Goal: Information Seeking & Learning: Learn about a topic

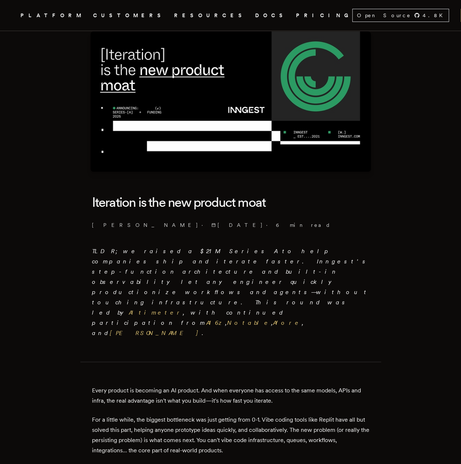
scroll to position [61, 0]
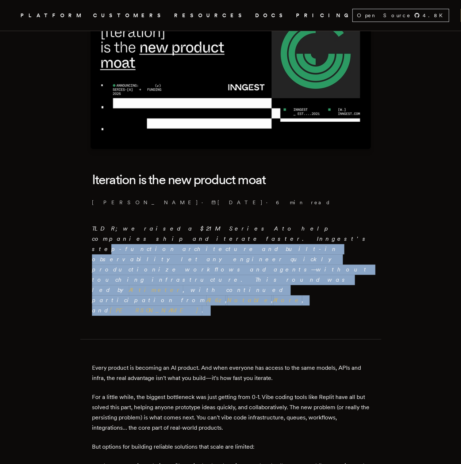
drag, startPoint x: 320, startPoint y: 220, endPoint x: 315, endPoint y: 262, distance: 42.7
click at [315, 262] on p "TLDR; we raised a $21M Series A to help companies ship and iterate faster. Inng…" at bounding box center [231, 270] width 278 height 92
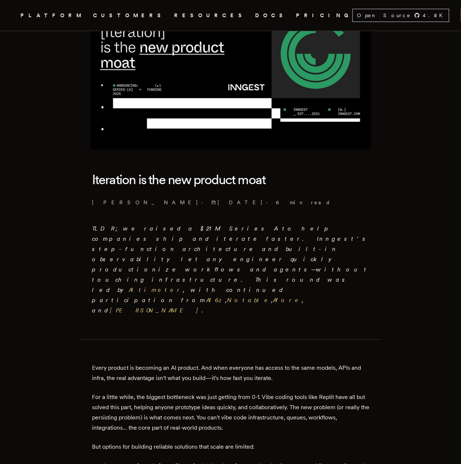
click at [315, 262] on p "TLDR; we raised a $21M Series A to help companies ship and iterate faster. Inng…" at bounding box center [231, 270] width 278 height 92
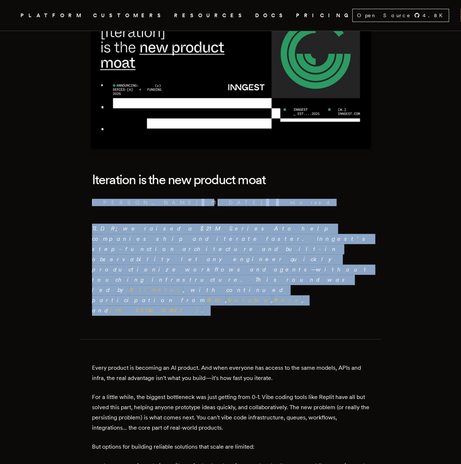
drag, startPoint x: 315, startPoint y: 262, endPoint x: 87, endPoint y: 204, distance: 234.6
drag, startPoint x: 91, startPoint y: 201, endPoint x: 301, endPoint y: 262, distance: 219.1
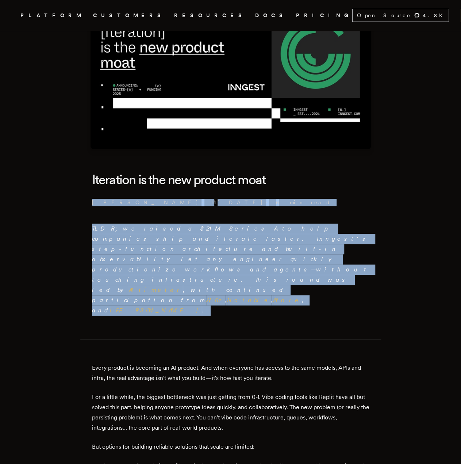
click at [301, 262] on p "TLDR; we raised a $21M Series A to help companies ship and iterate faster. Inng…" at bounding box center [231, 270] width 278 height 92
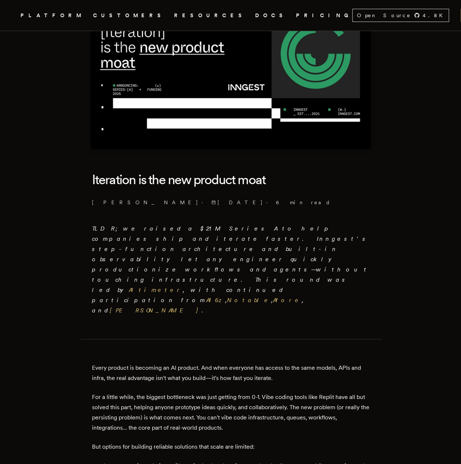
click at [301, 262] on p "TLDR; we raised a $21M Series A to help companies ship and iterate faster. Inng…" at bounding box center [231, 270] width 278 height 92
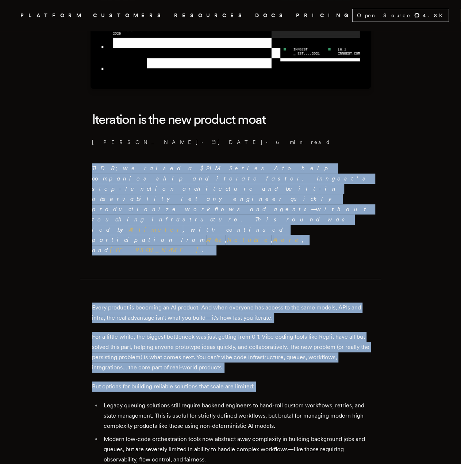
scroll to position [122, 0]
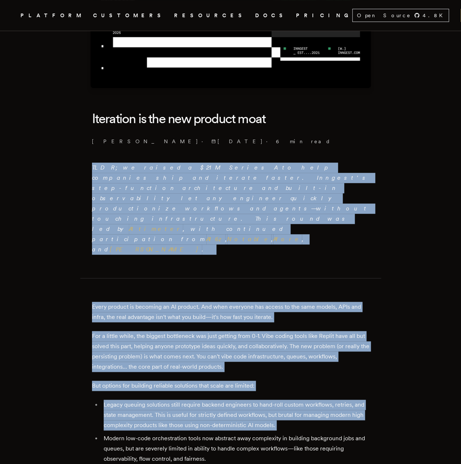
drag, startPoint x: 301, startPoint y: 262, endPoint x: 325, endPoint y: 375, distance: 115.4
click at [325, 400] on li "Legacy queuing solutions still require backend engineers to hand-roll custom wo…" at bounding box center [236, 415] width 268 height 31
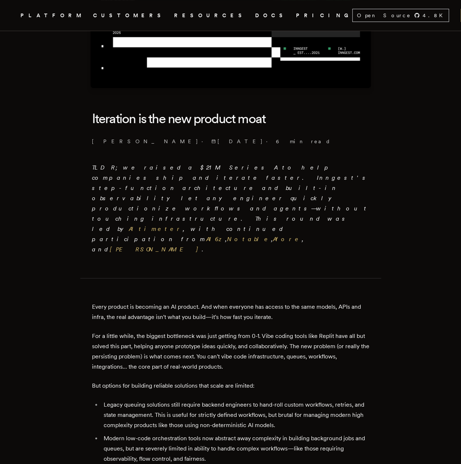
click at [325, 400] on li "Legacy queuing solutions still require backend engineers to hand-roll custom wo…" at bounding box center [236, 415] width 268 height 31
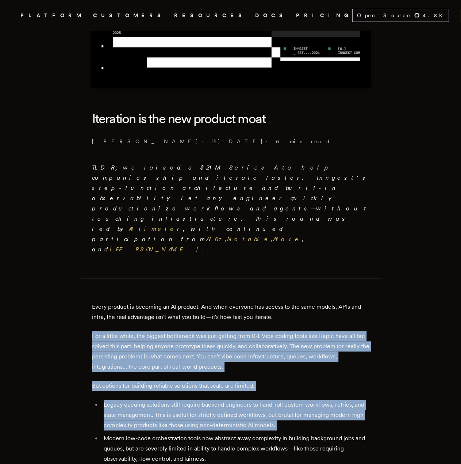
drag, startPoint x: 325, startPoint y: 375, endPoint x: 331, endPoint y: 299, distance: 76.2
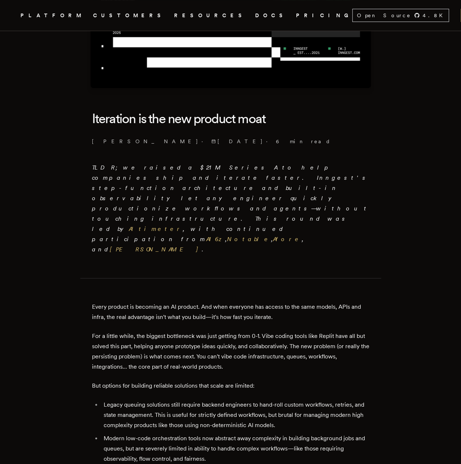
click at [329, 302] on p "Every product is becoming an AI product. And when everyone has access to the sa…" at bounding box center [231, 312] width 278 height 20
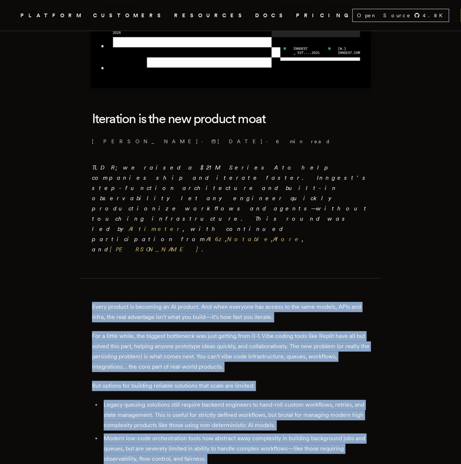
drag, startPoint x: 329, startPoint y: 268, endPoint x: 330, endPoint y: 410, distance: 141.8
click at [330, 433] on li "Modern low-code orchestration tools now abstract away complexity in building ba…" at bounding box center [236, 448] width 268 height 31
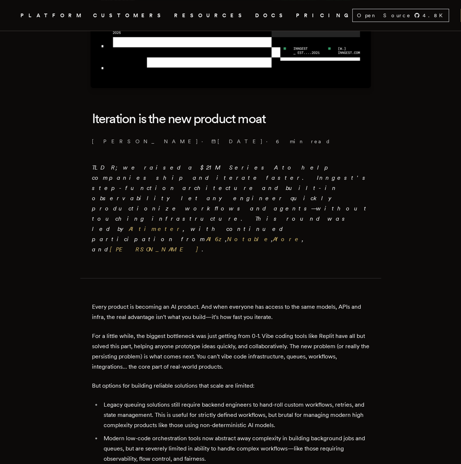
click at [330, 433] on li "Modern low-code orchestration tools now abstract away complexity in building ba…" at bounding box center [236, 448] width 268 height 31
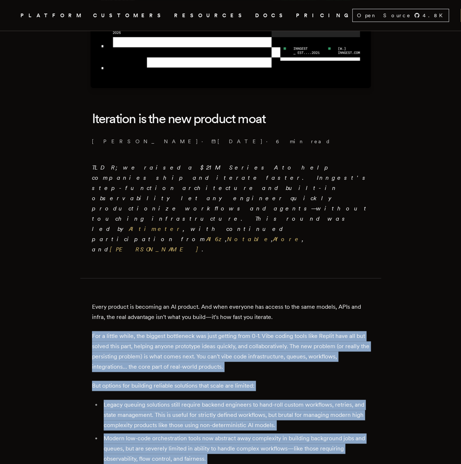
drag, startPoint x: 330, startPoint y: 410, endPoint x: 326, endPoint y: 282, distance: 127.2
click at [326, 331] on p "For a little while, the biggest bottleneck was just getting from 0-1. Vibe codi…" at bounding box center [231, 351] width 278 height 41
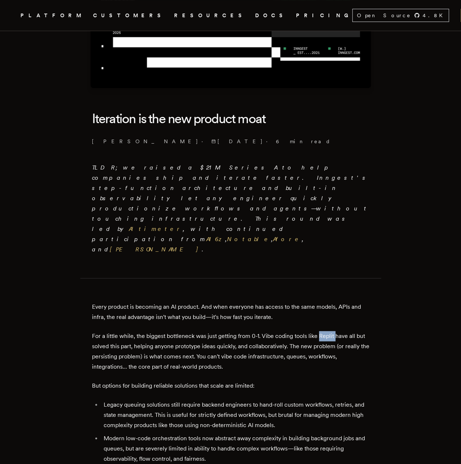
click at [326, 331] on p "For a little while, the biggest bottleneck was just getting from 0-1. Vibe codi…" at bounding box center [231, 351] width 278 height 41
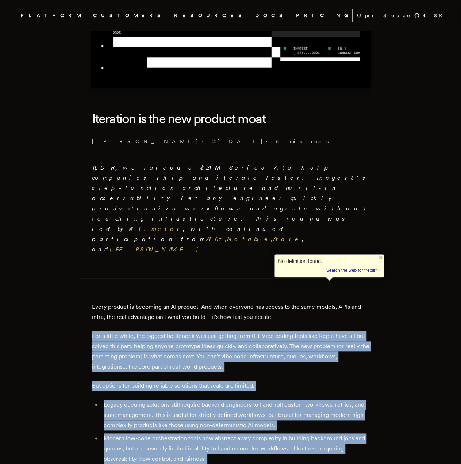
drag, startPoint x: 326, startPoint y: 282, endPoint x: 343, endPoint y: 381, distance: 100.1
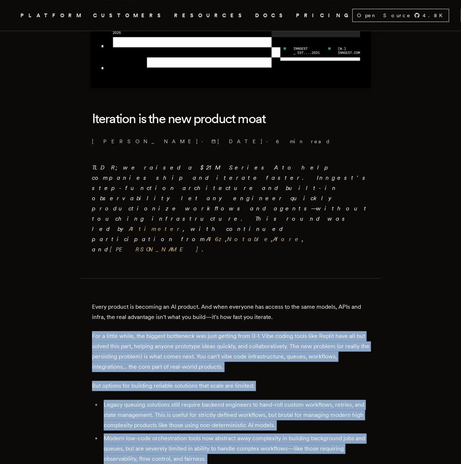
click at [343, 400] on ul "Legacy queuing solutions still require backend engineers to hand-roll custom wo…" at bounding box center [231, 449] width 278 height 98
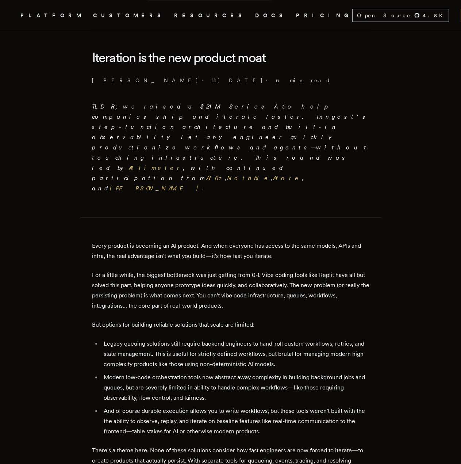
scroll to position [243, 0]
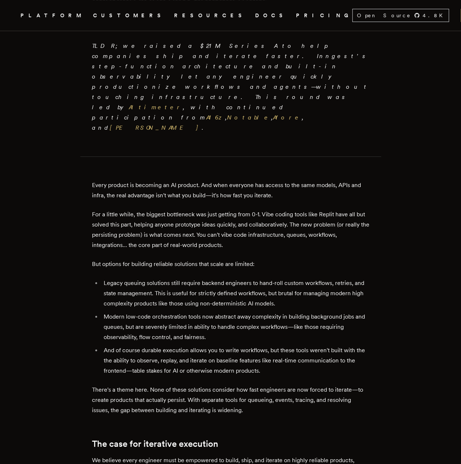
click at [299, 278] on li "Legacy queuing solutions still require backend engineers to hand-roll custom wo…" at bounding box center [236, 293] width 268 height 31
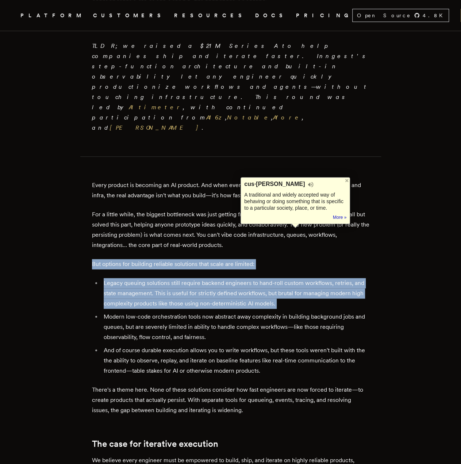
drag, startPoint x: 299, startPoint y: 231, endPoint x: 221, endPoint y: 210, distance: 80.8
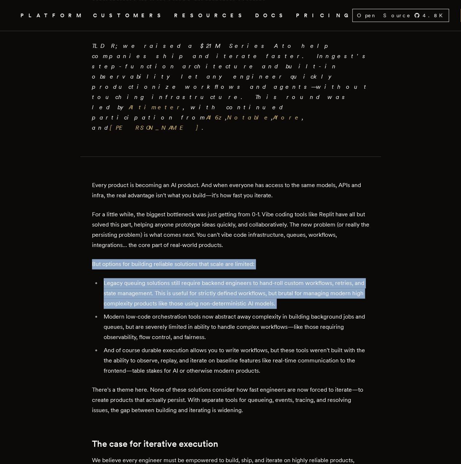
click at [221, 259] on p "But options for building reliable solutions that scale are limited:" at bounding box center [231, 264] width 278 height 10
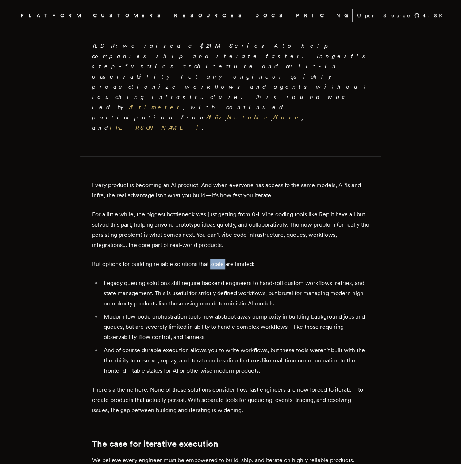
click at [221, 259] on p "But options for building reliable solutions that scale are limited:" at bounding box center [231, 264] width 278 height 10
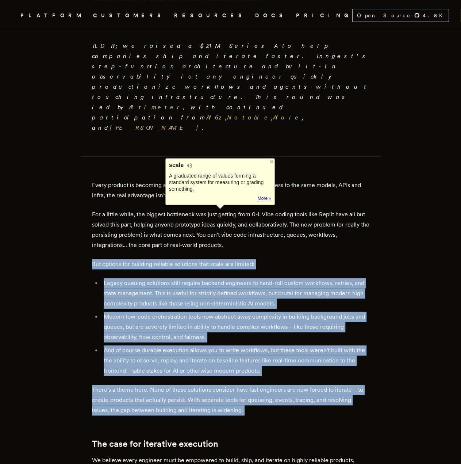
drag, startPoint x: 221, startPoint y: 209, endPoint x: 293, endPoint y: 336, distance: 145.8
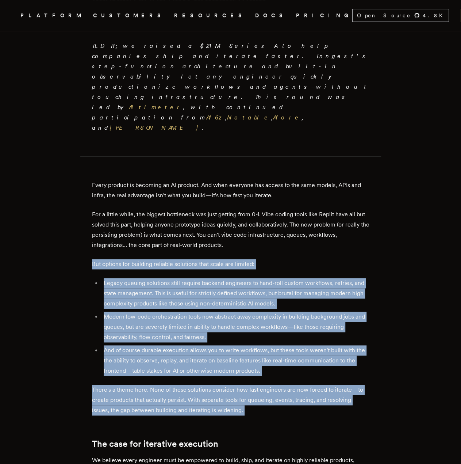
click at [293, 385] on p "There's a theme here. None of these solutions consider how fast engineers are n…" at bounding box center [231, 400] width 278 height 31
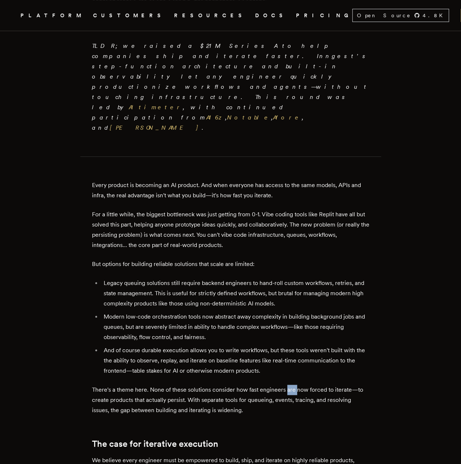
click at [293, 385] on p "There's a theme here. None of these solutions consider how fast engineers are n…" at bounding box center [231, 400] width 278 height 31
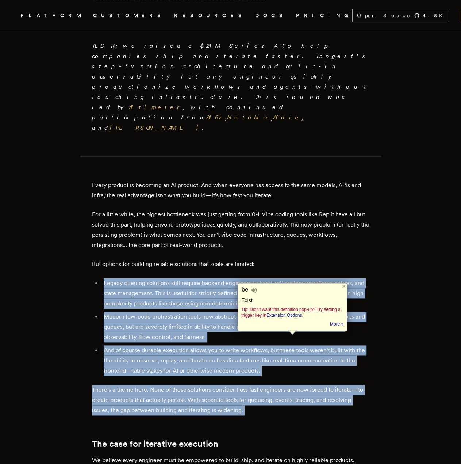
drag, startPoint x: 293, startPoint y: 336, endPoint x: 278, endPoint y: 240, distance: 97.2
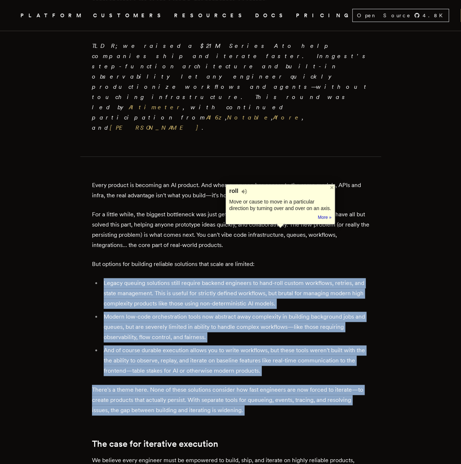
drag, startPoint x: 277, startPoint y: 219, endPoint x: 313, endPoint y: 348, distance: 134.3
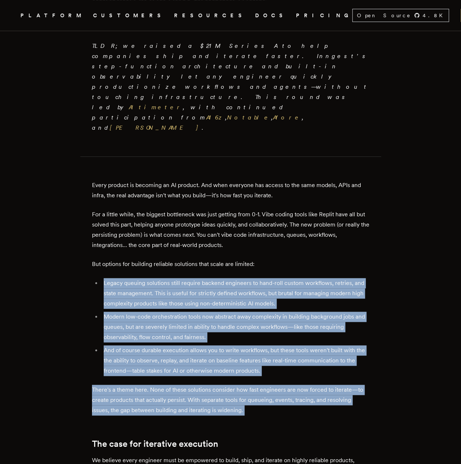
click at [313, 385] on p "There's a theme here. None of these solutions consider how fast engineers are n…" at bounding box center [231, 400] width 278 height 31
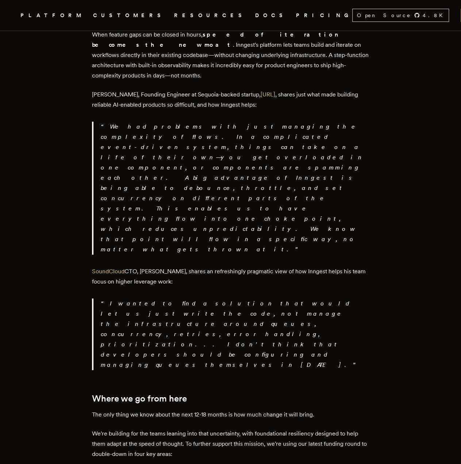
scroll to position [1218, 0]
